Goal: Check status: Verify the current state of an ongoing process or item

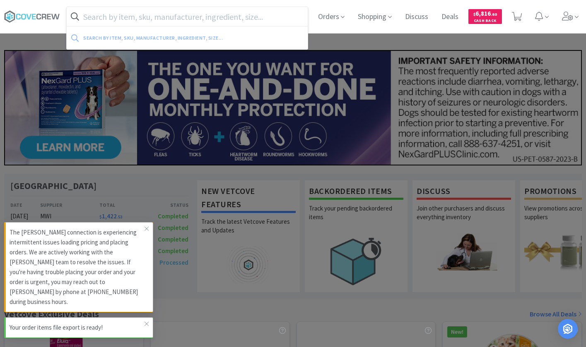
paste input "0.45% NACl."
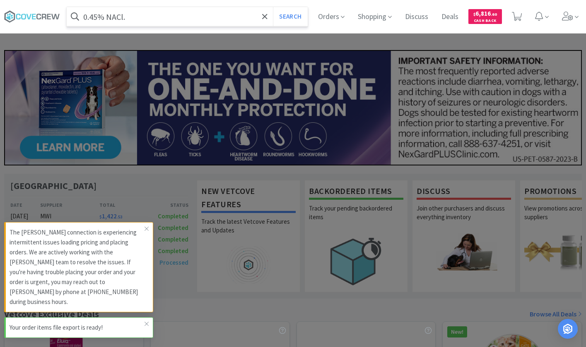
type input "0.45% NACl."
click at [273, 7] on button "Search" at bounding box center [290, 16] width 34 height 19
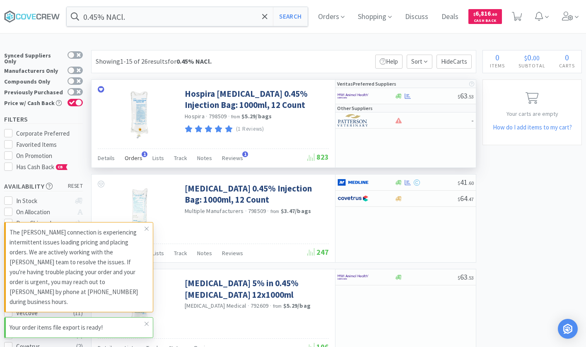
click at [130, 159] on span "Orders" at bounding box center [134, 157] width 18 height 7
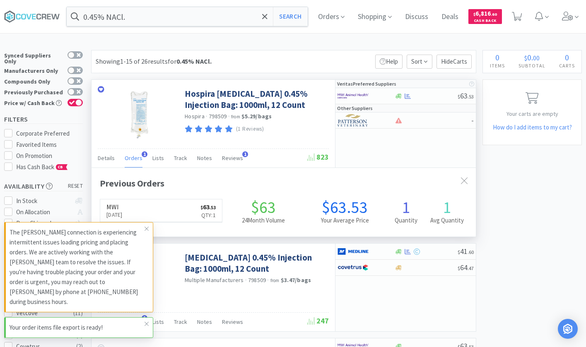
scroll to position [201, 384]
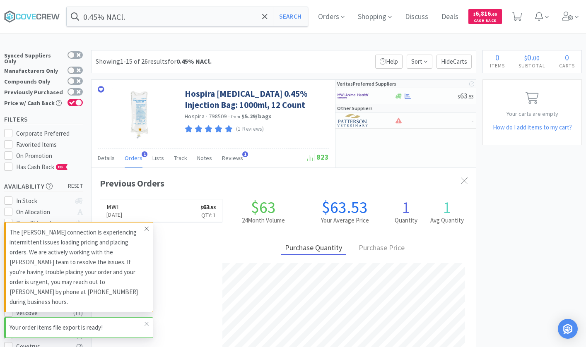
click at [146, 232] on icon at bounding box center [146, 229] width 5 height 7
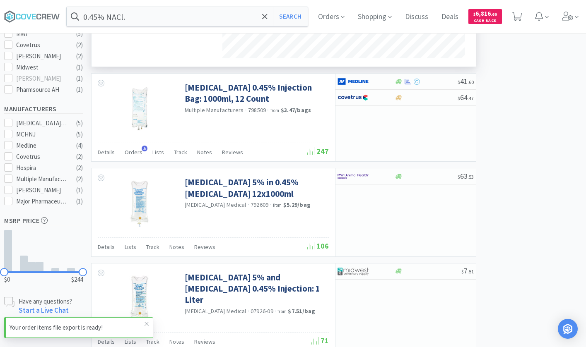
scroll to position [331, 0]
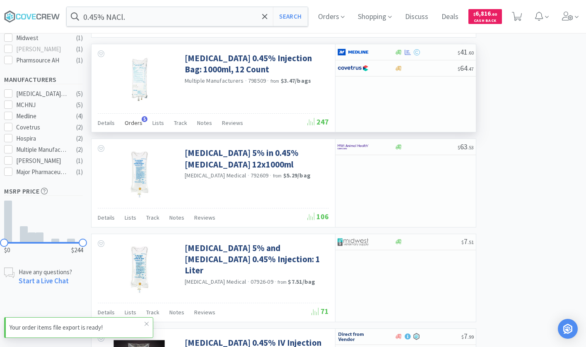
click at [137, 125] on span "Orders" at bounding box center [134, 122] width 18 height 7
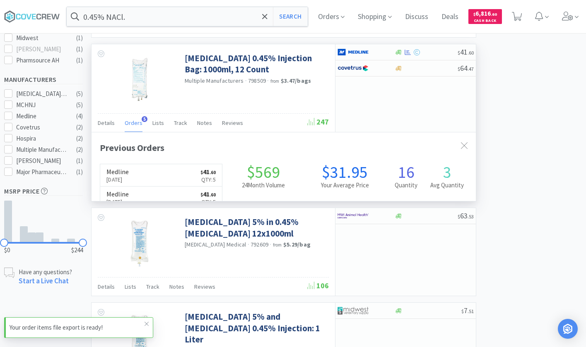
scroll to position [201, 384]
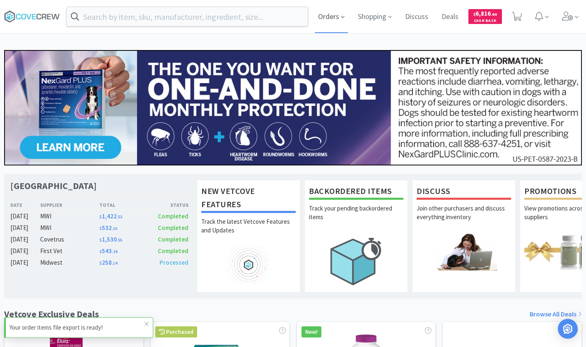
click at [329, 16] on span "Orders" at bounding box center [331, 16] width 33 height 33
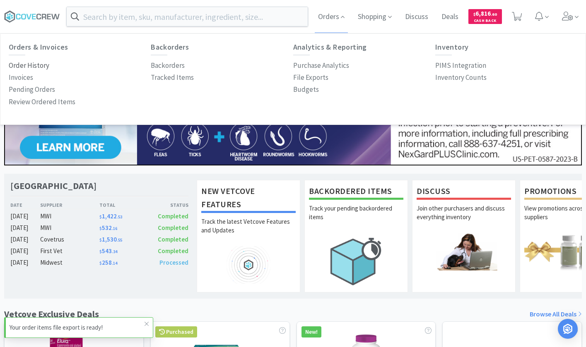
click at [31, 64] on p "Order History" at bounding box center [29, 65] width 41 height 11
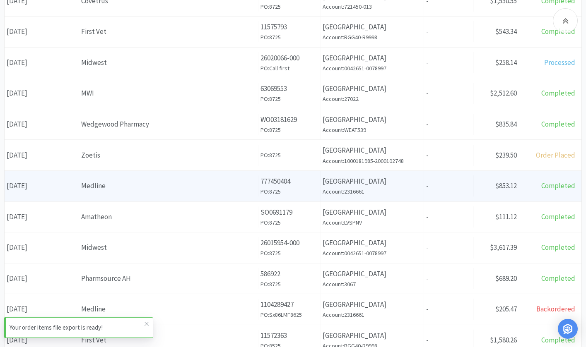
scroll to position [290, 0]
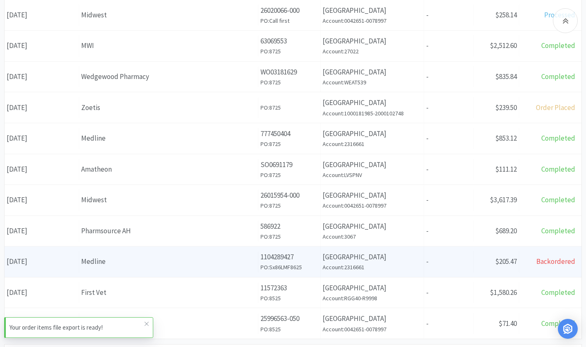
click at [154, 260] on div "Medline" at bounding box center [168, 261] width 175 height 11
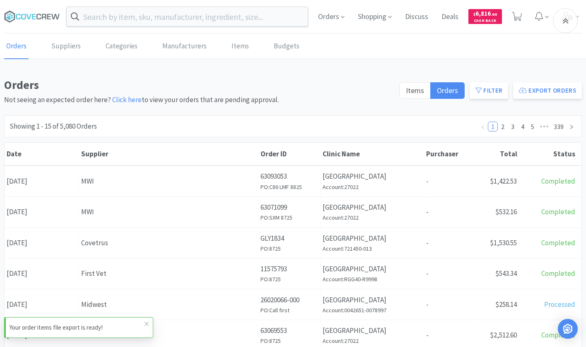
scroll to position [290, 0]
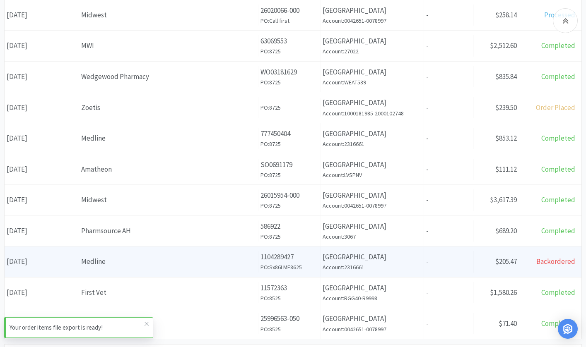
click at [148, 259] on div "Medline" at bounding box center [168, 261] width 175 height 11
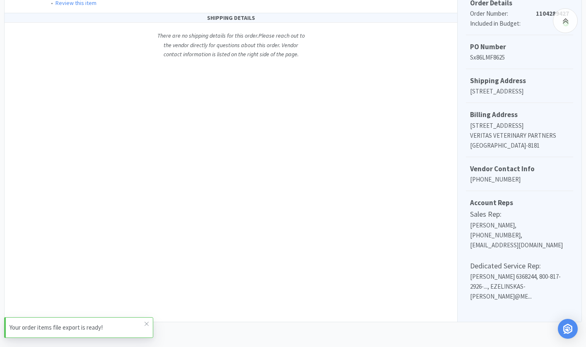
scroll to position [238, 0]
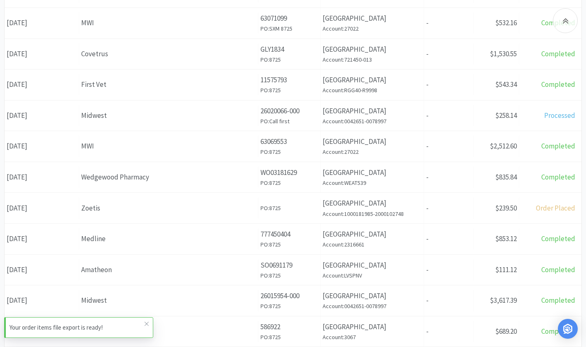
scroll to position [166, 0]
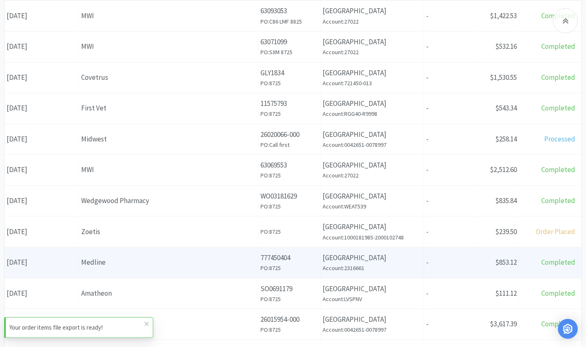
click at [116, 258] on div "Medline" at bounding box center [168, 262] width 175 height 11
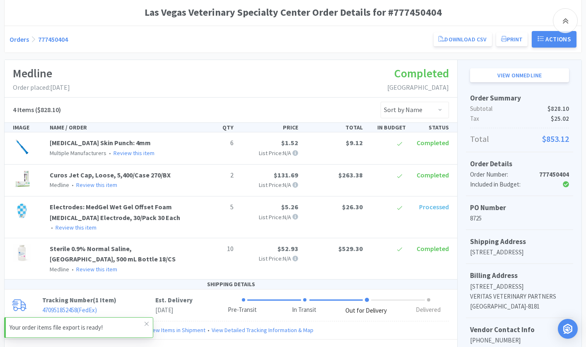
scroll to position [124, 0]
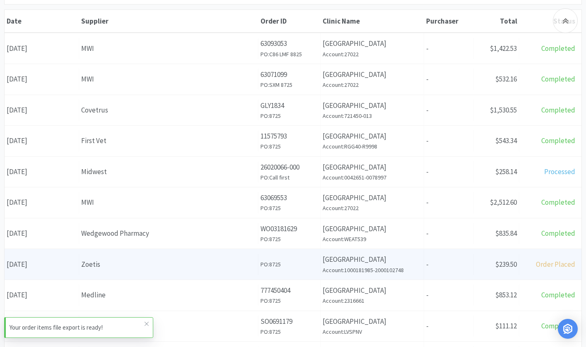
scroll to position [166, 0]
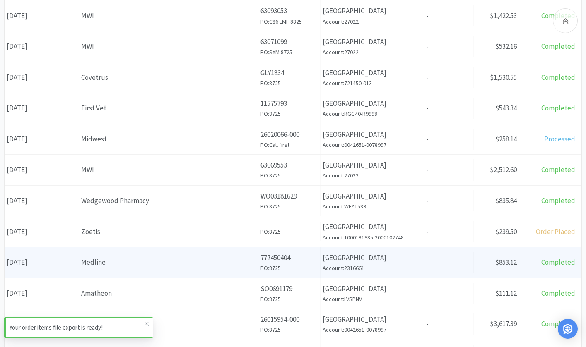
click at [104, 262] on div "Medline" at bounding box center [168, 262] width 175 height 11
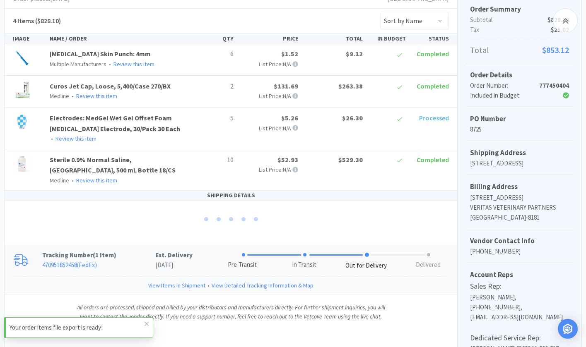
click at [74, 262] on link "470951852458 ( FedEx )" at bounding box center [69, 265] width 55 height 8
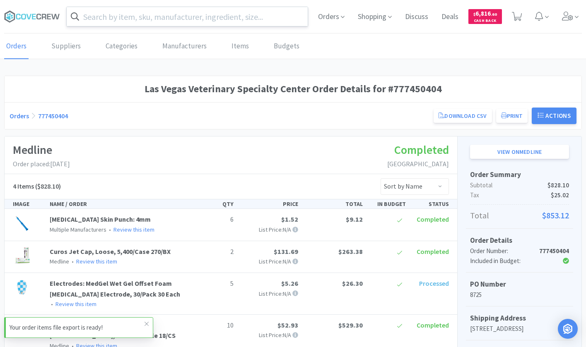
click at [247, 22] on input "text" at bounding box center [187, 16] width 241 height 19
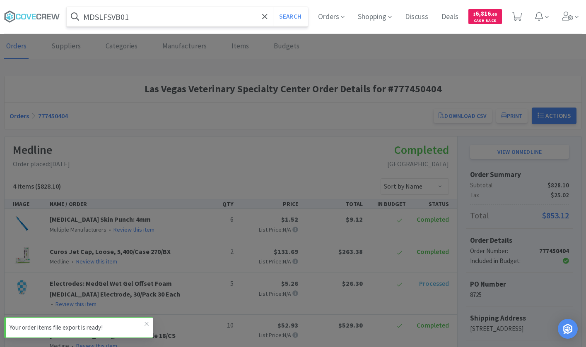
type input "MDSLFSVB01"
click at [273, 7] on button "Search" at bounding box center [290, 16] width 34 height 19
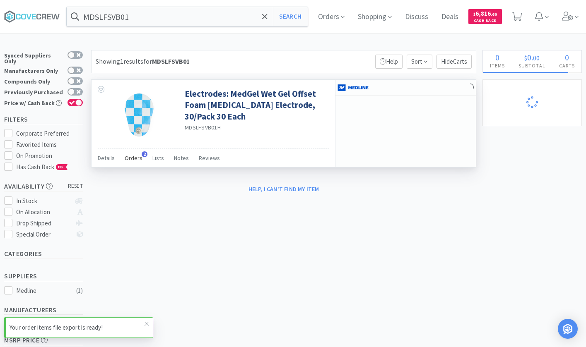
click at [135, 159] on span "Orders" at bounding box center [134, 157] width 18 height 7
